Goal: Task Accomplishment & Management: Manage account settings

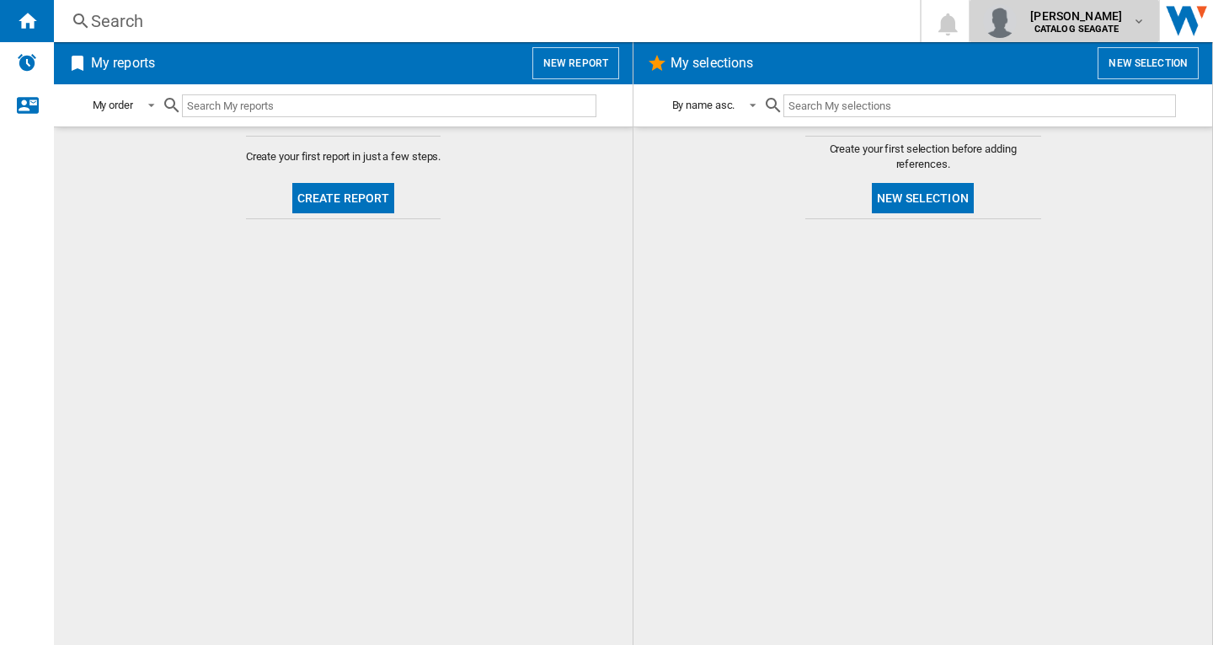
click at [1077, 26] on b "CATALOG SEAGATE" at bounding box center [1077, 29] width 84 height 11
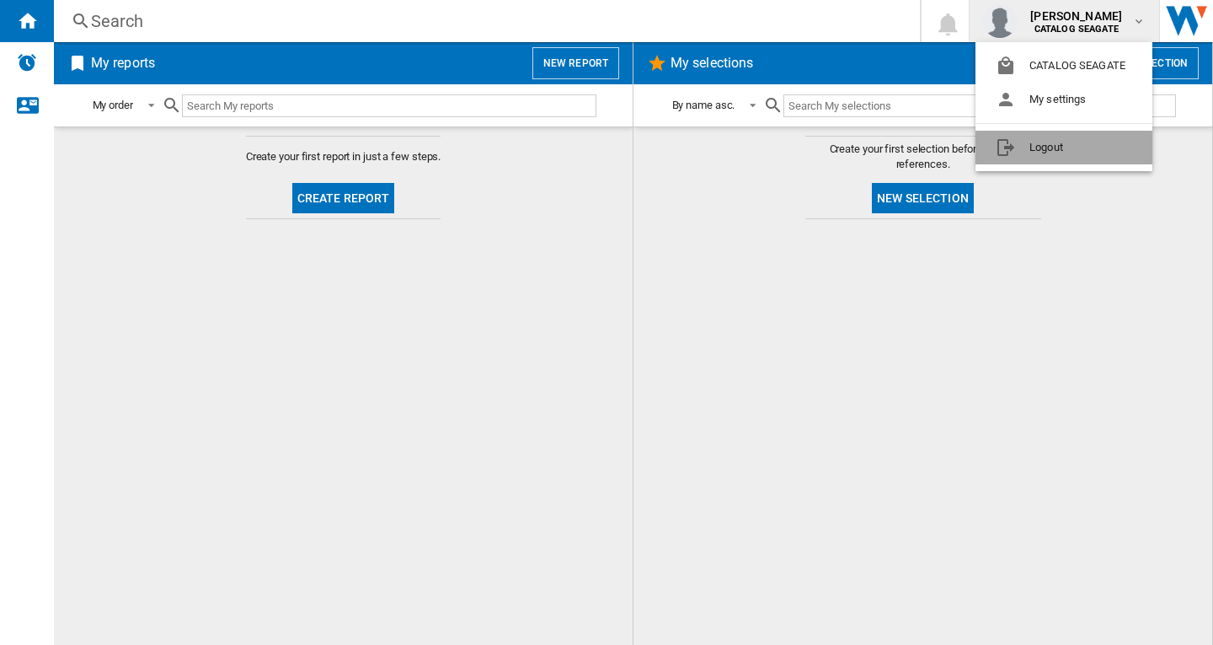
click at [1072, 145] on button "Logout" at bounding box center [1064, 148] width 177 height 34
